Goal: Transaction & Acquisition: Purchase product/service

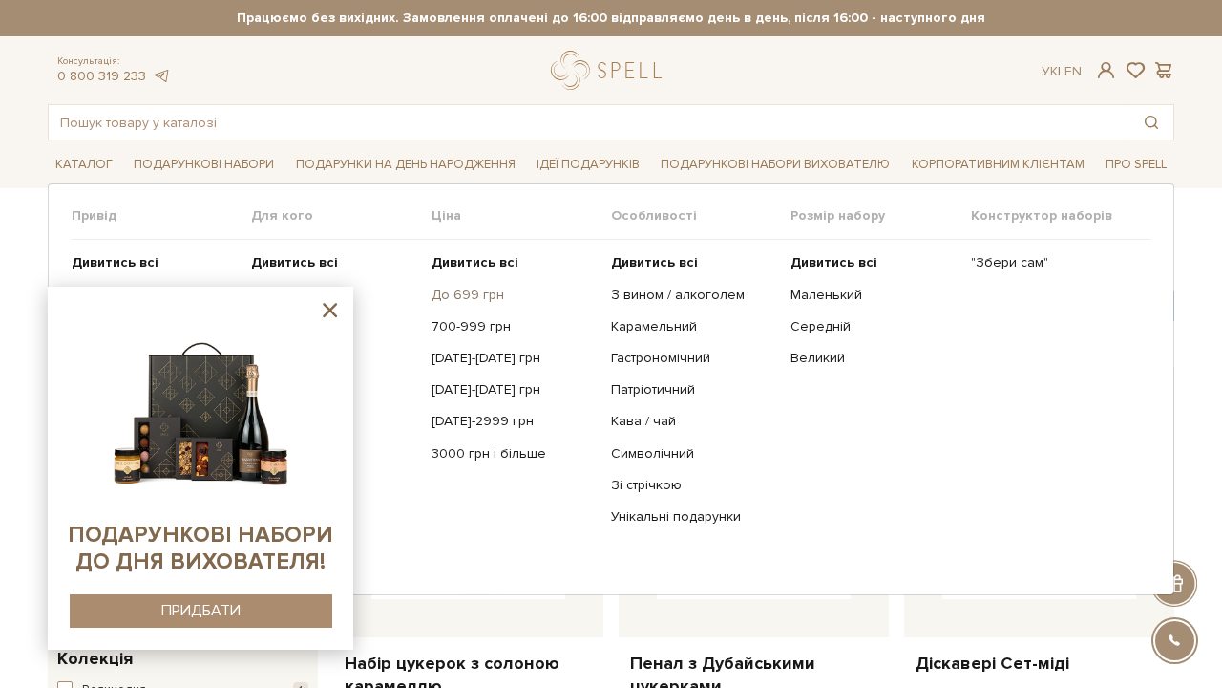
click at [445, 295] on link "До 699 грн" at bounding box center [514, 295] width 165 height 17
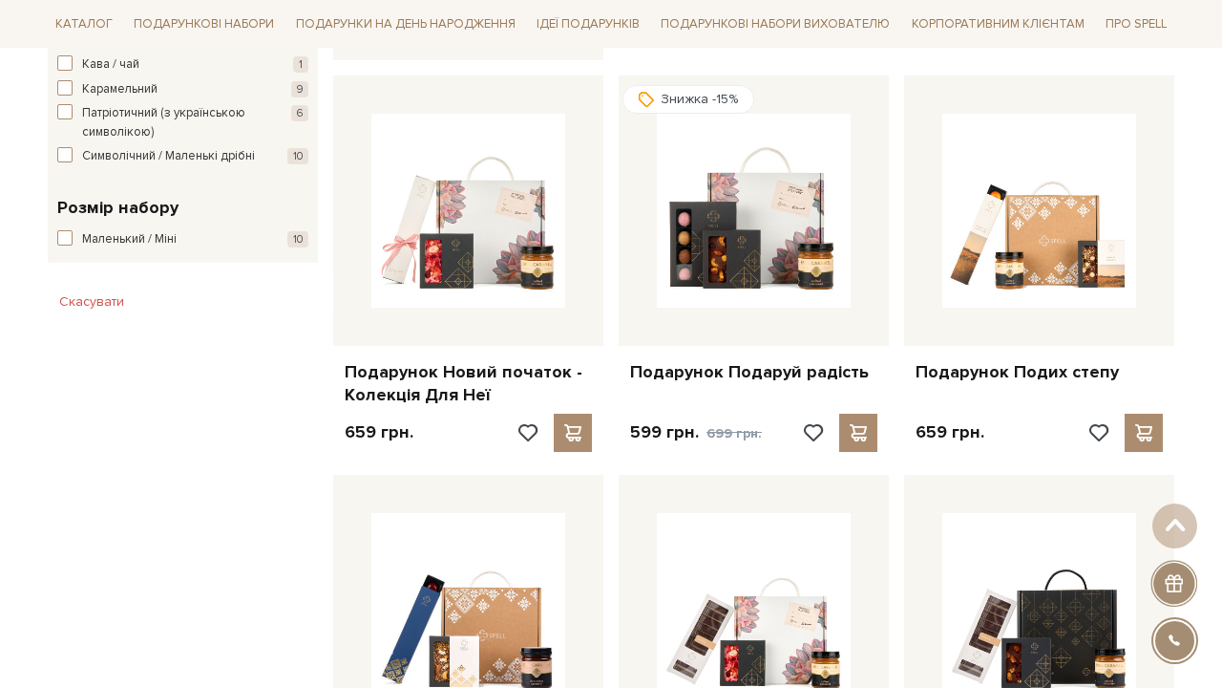
scroll to position [933, 0]
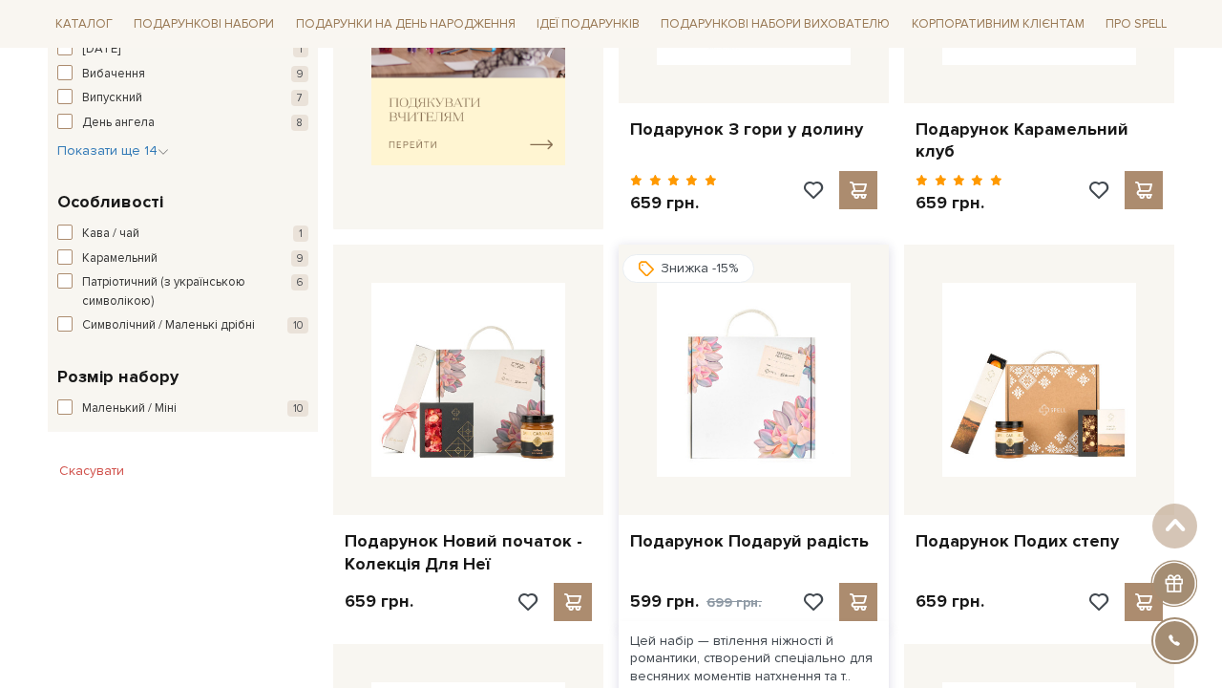
click at [734, 329] on img at bounding box center [754, 380] width 194 height 194
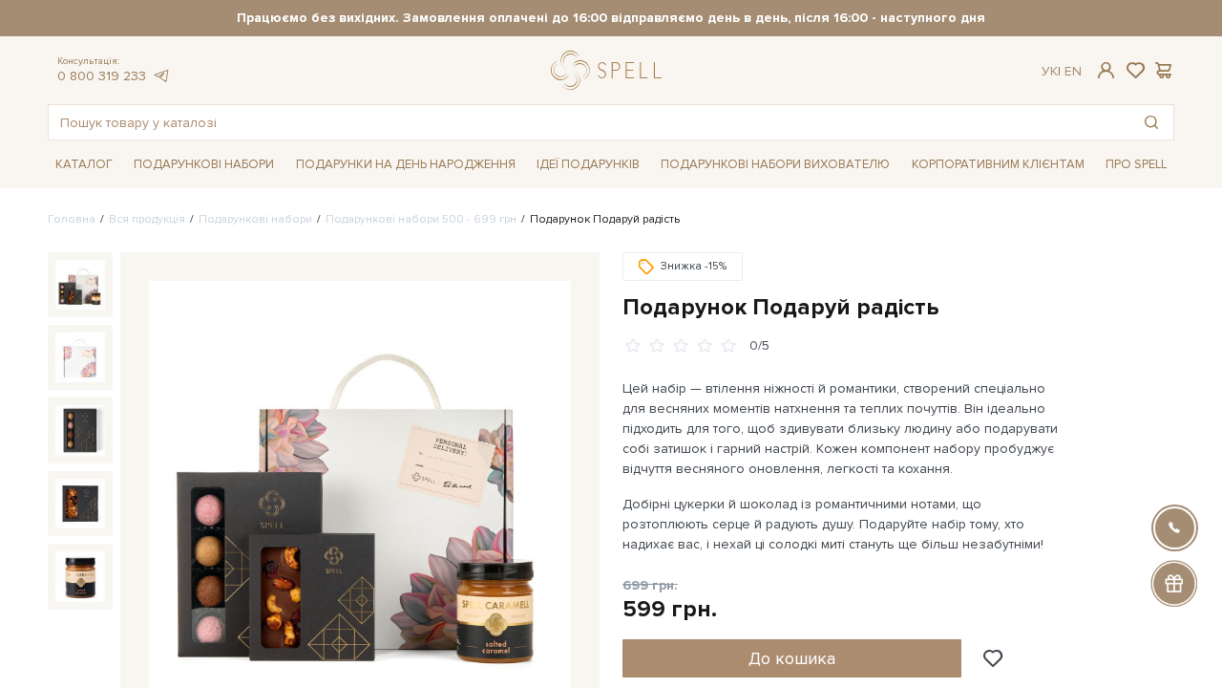
click at [300, 430] on img at bounding box center [360, 492] width 422 height 422
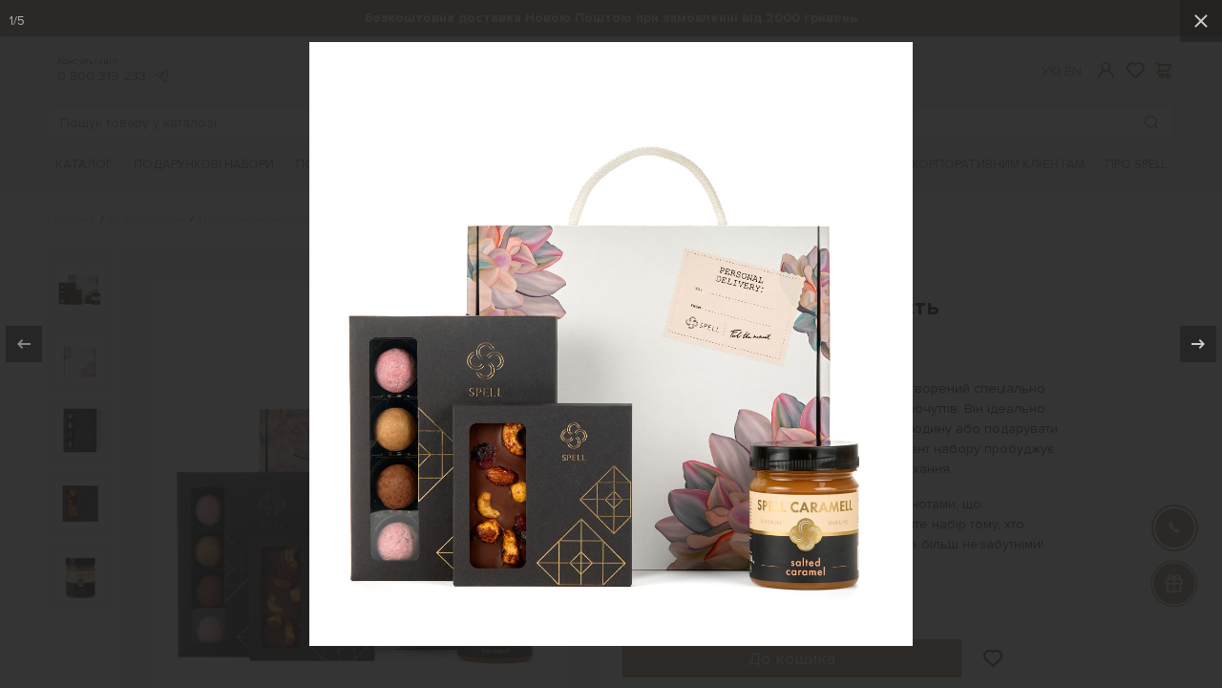
click at [1047, 301] on div at bounding box center [611, 344] width 1222 height 688
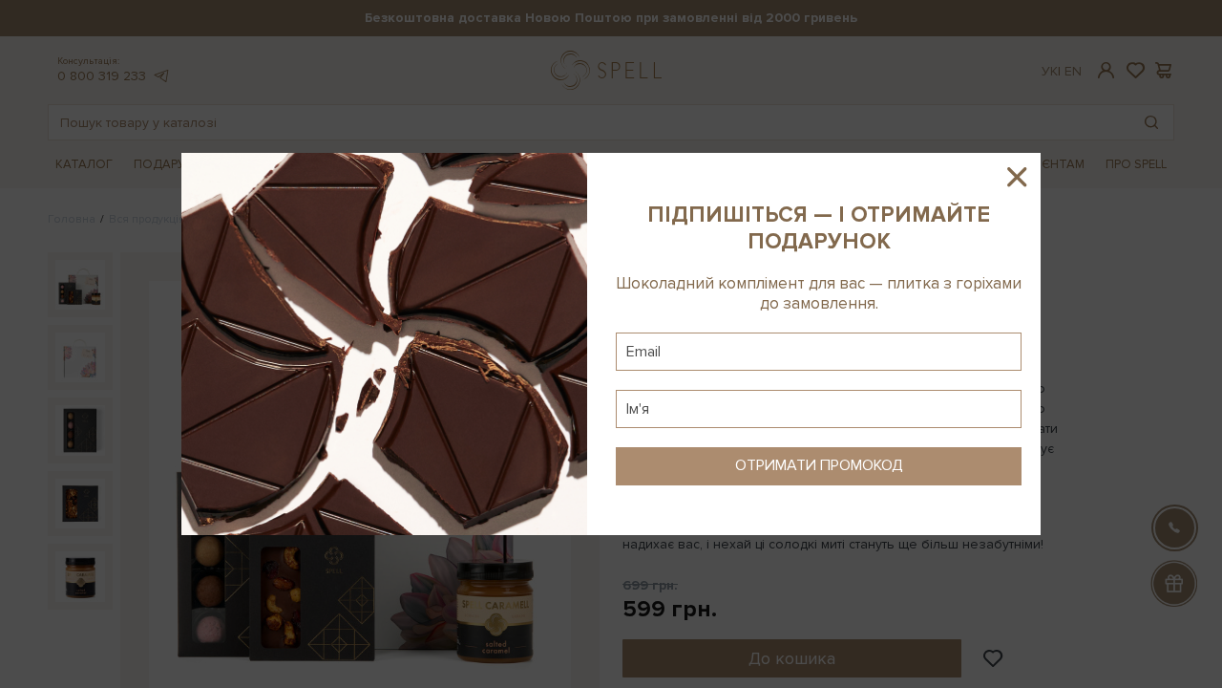
click at [1006, 180] on icon at bounding box center [1017, 176] width 32 height 32
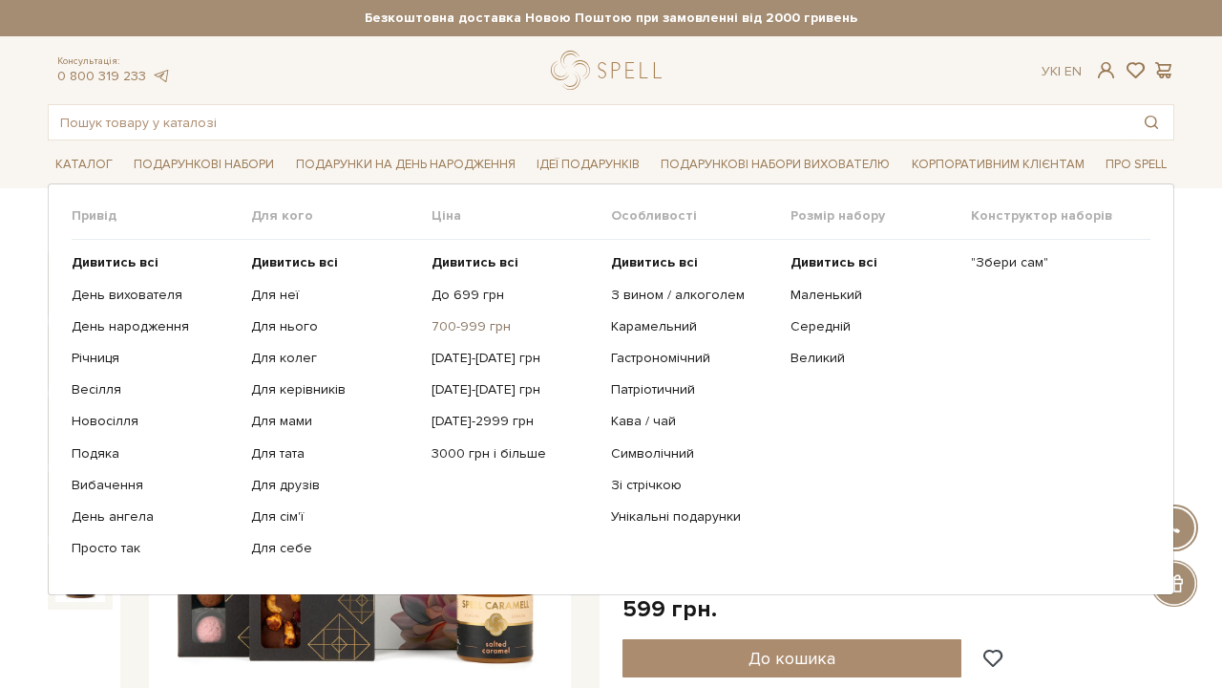
click at [480, 326] on link "700-999 грн" at bounding box center [514, 326] width 165 height 17
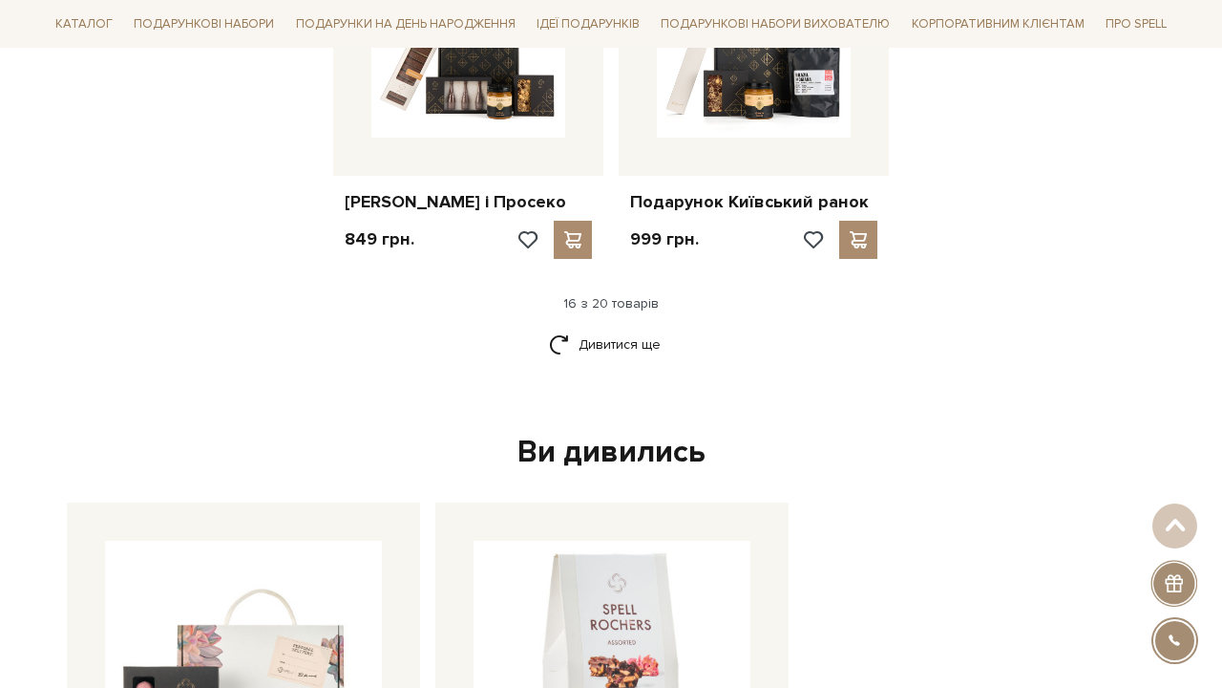
scroll to position [2479, 0]
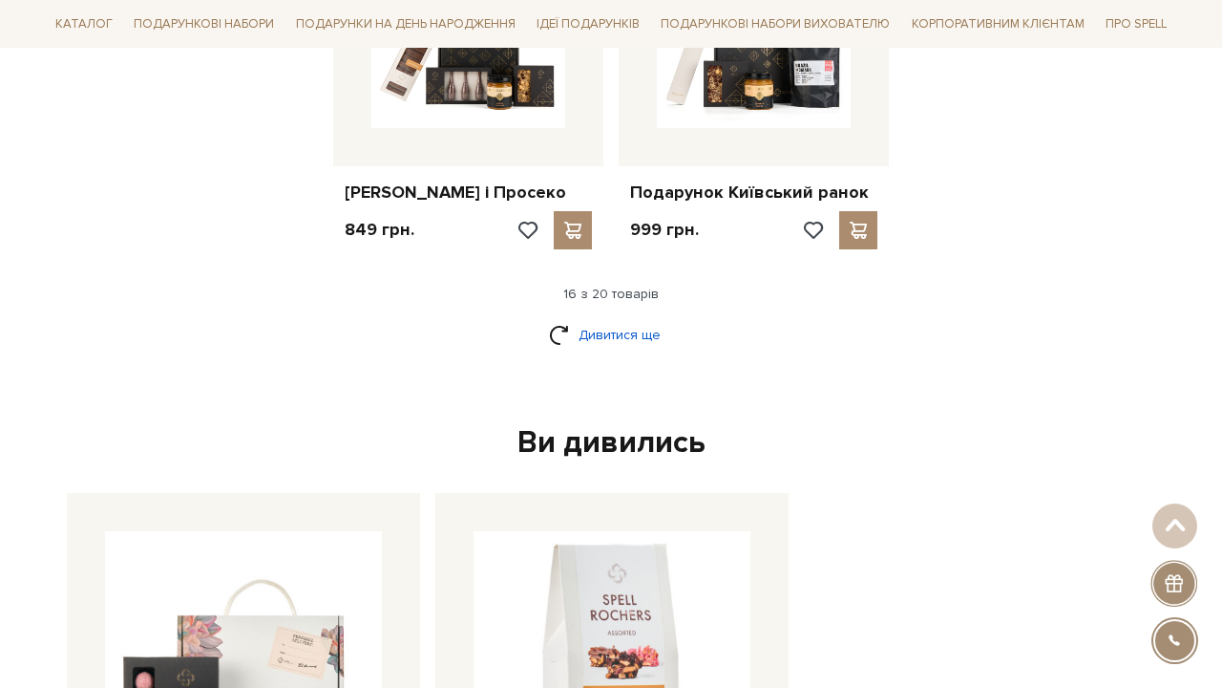
click at [647, 342] on link "Дивитися ще" at bounding box center [611, 334] width 124 height 33
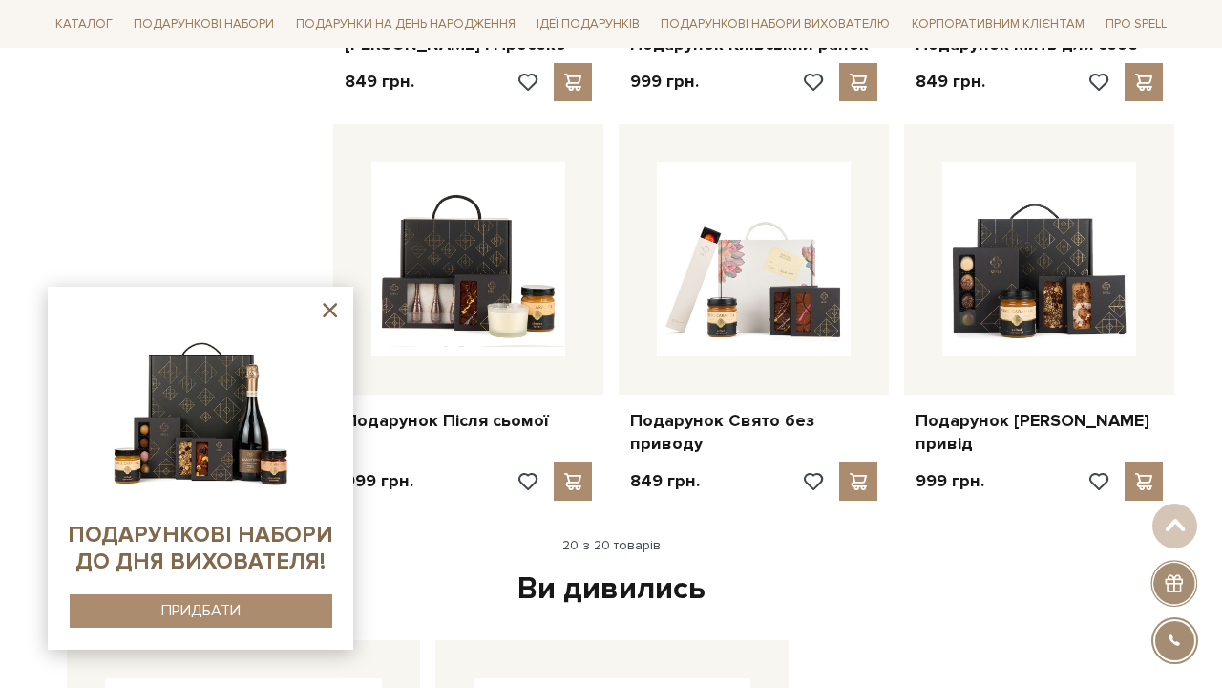
scroll to position [2624, 0]
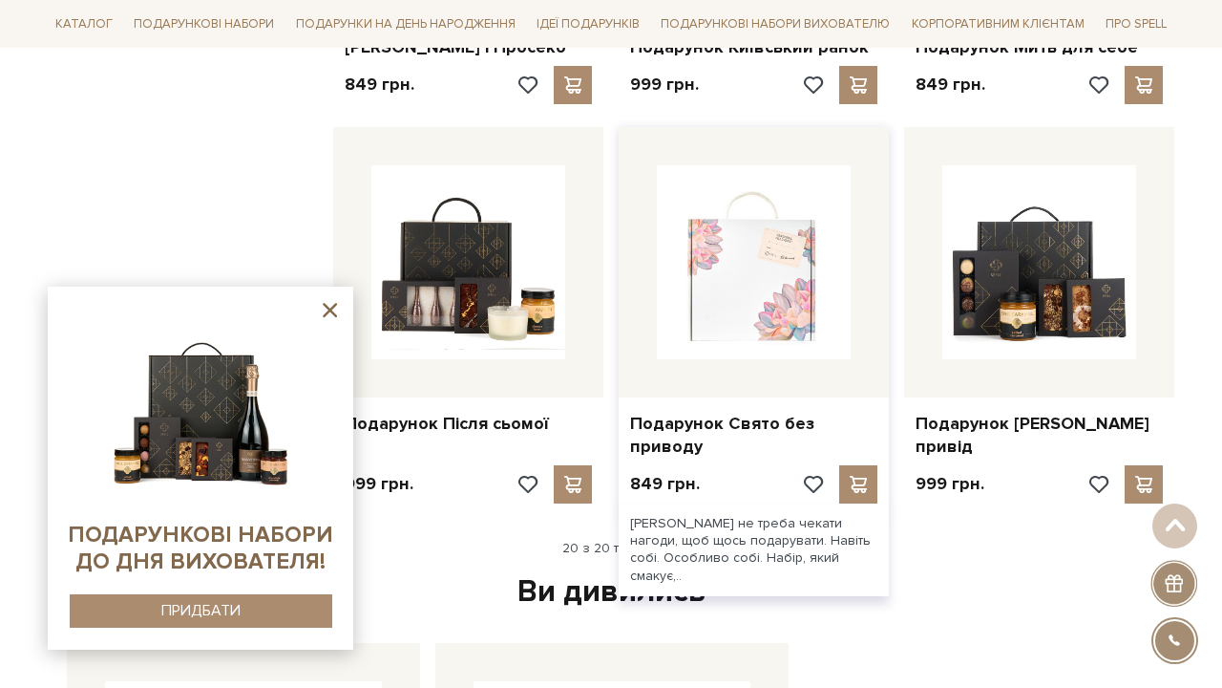
click at [769, 317] on img at bounding box center [754, 262] width 194 height 194
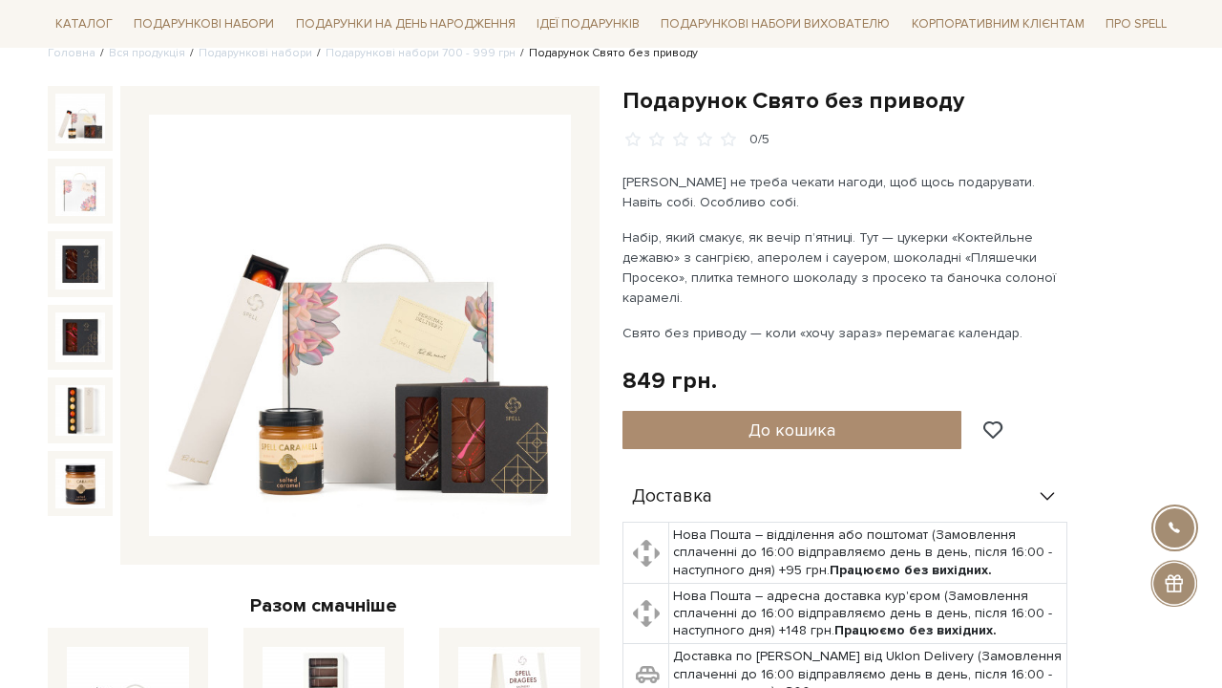
scroll to position [167, 0]
